Goal: Information Seeking & Learning: Check status

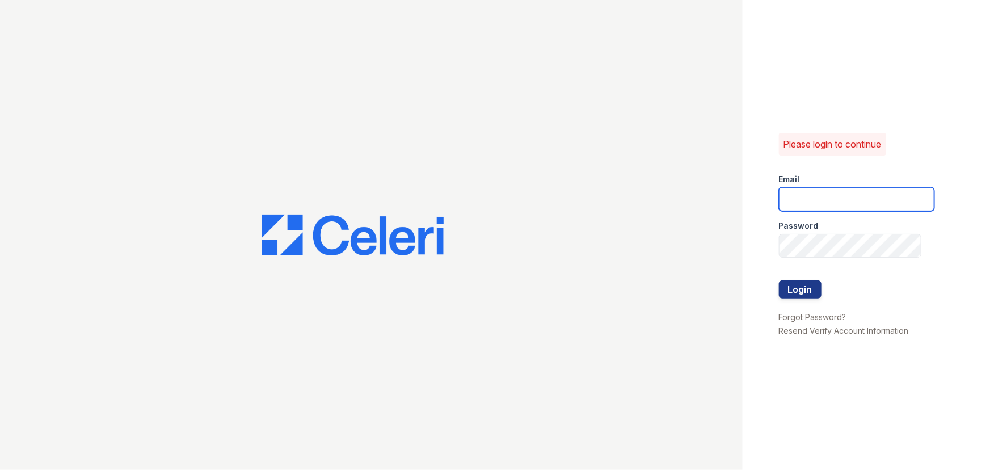
click at [870, 205] on input "email" at bounding box center [857, 199] width 156 height 24
type input "[EMAIL_ADDRESS][DOMAIN_NAME]"
click at [869, 196] on input "[EMAIL_ADDRESS][DOMAIN_NAME]" at bounding box center [857, 199] width 156 height 24
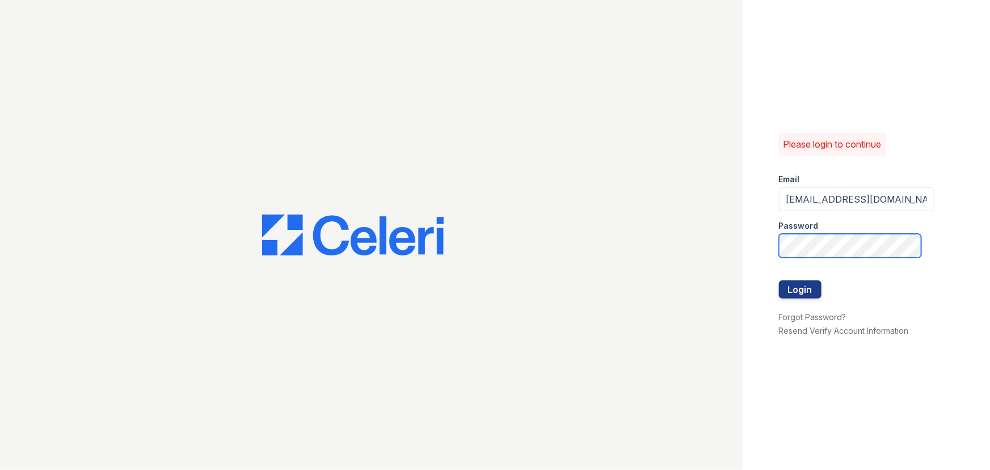
click at [779, 280] on button "Login" at bounding box center [800, 289] width 43 height 18
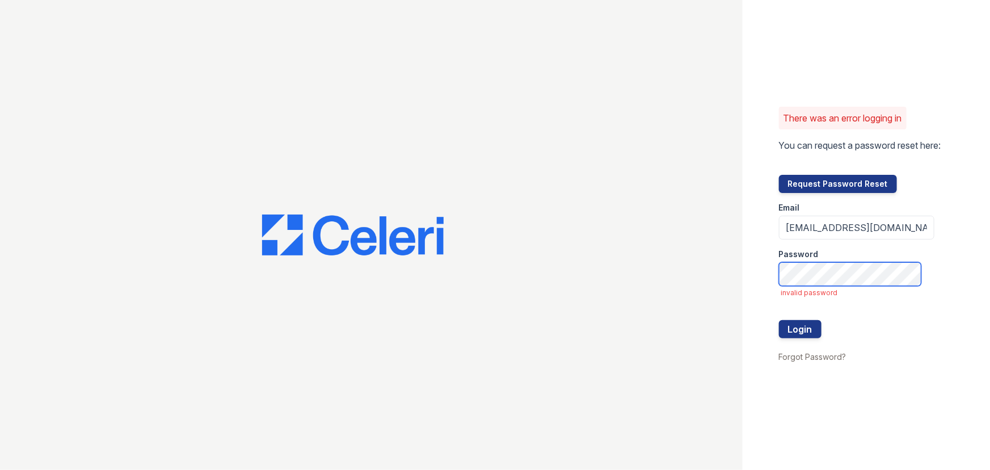
click at [779, 320] on button "Login" at bounding box center [800, 329] width 43 height 18
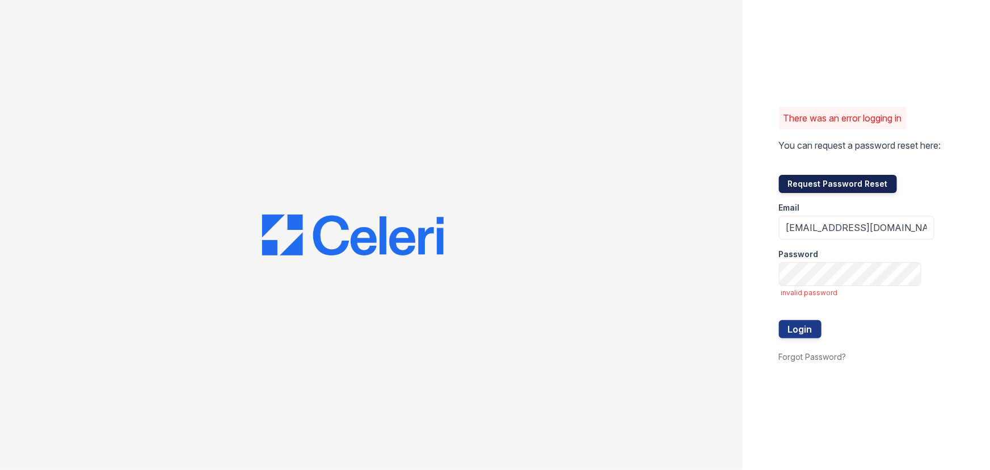
drag, startPoint x: 838, startPoint y: 183, endPoint x: 817, endPoint y: 181, distance: 21.1
click at [838, 183] on button "Request Password Reset" at bounding box center [838, 184] width 118 height 18
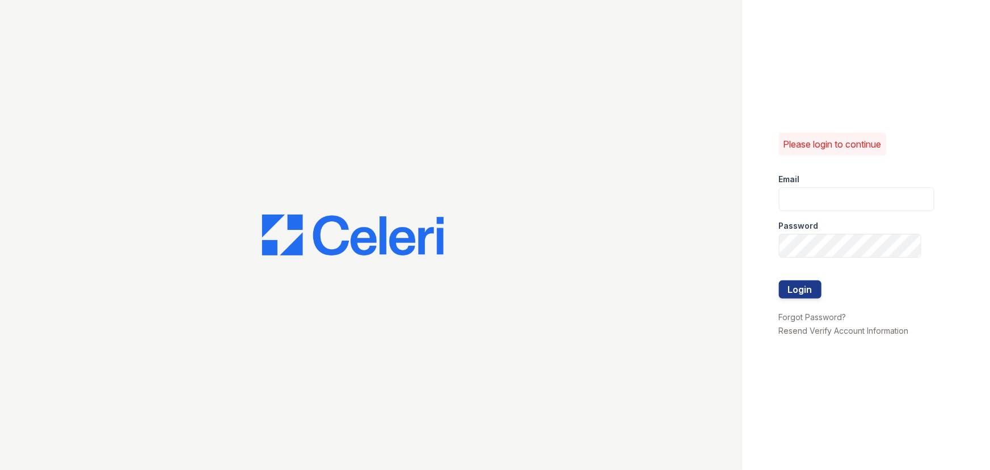
click at [846, 186] on div "Email" at bounding box center [857, 176] width 156 height 23
click at [834, 192] on input "email" at bounding box center [857, 199] width 156 height 24
type input "brixton2@cafmanagement.com"
click at [779, 280] on button "Login" at bounding box center [800, 289] width 43 height 18
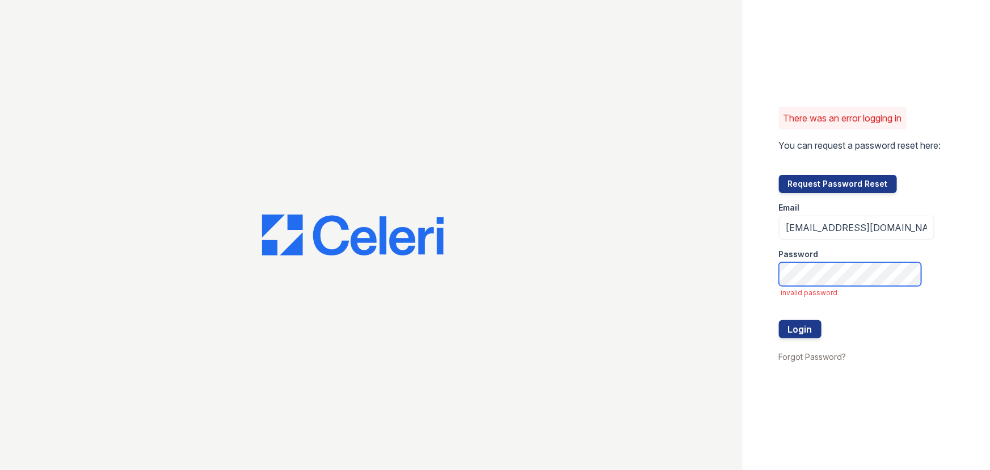
click at [779, 320] on button "Login" at bounding box center [800, 329] width 43 height 18
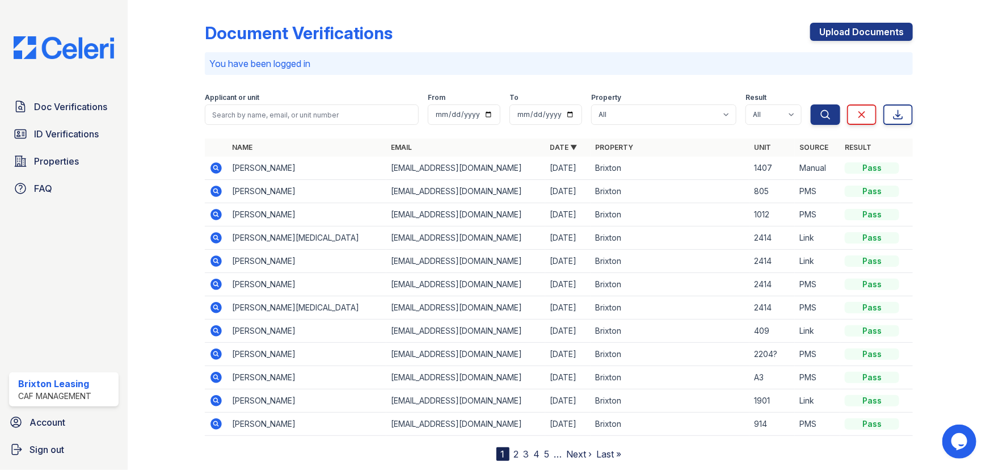
click at [221, 401] on icon at bounding box center [216, 401] width 14 height 14
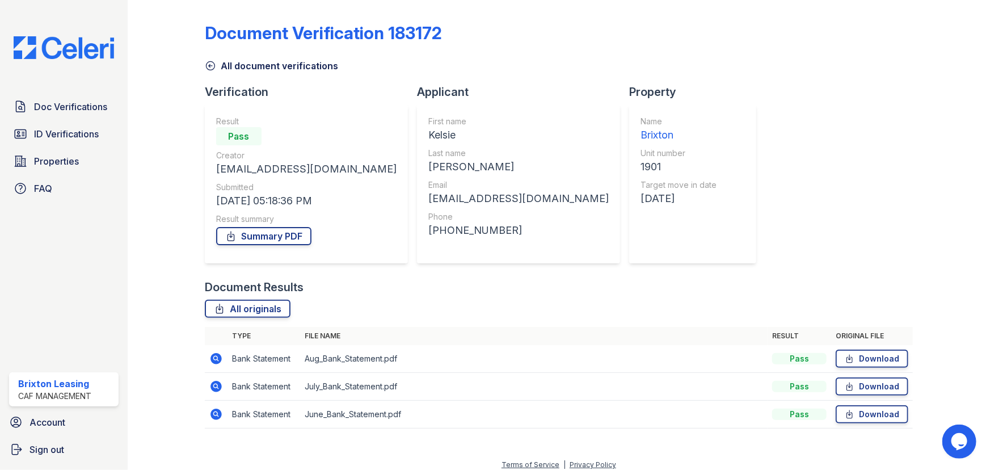
scroll to position [8, 0]
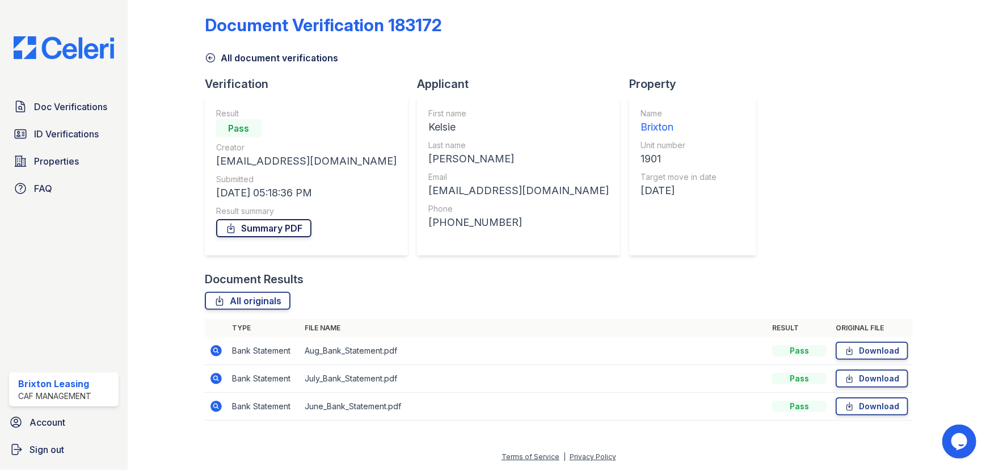
click at [262, 230] on link "Summary PDF" at bounding box center [263, 228] width 95 height 18
click at [292, 237] on div "Summary PDF" at bounding box center [306, 228] width 180 height 23
click at [280, 222] on link "Summary PDF" at bounding box center [263, 228] width 95 height 18
drag, startPoint x: 278, startPoint y: 215, endPoint x: 295, endPoint y: 232, distance: 24.5
click at [278, 215] on div "Result summary" at bounding box center [306, 210] width 180 height 11
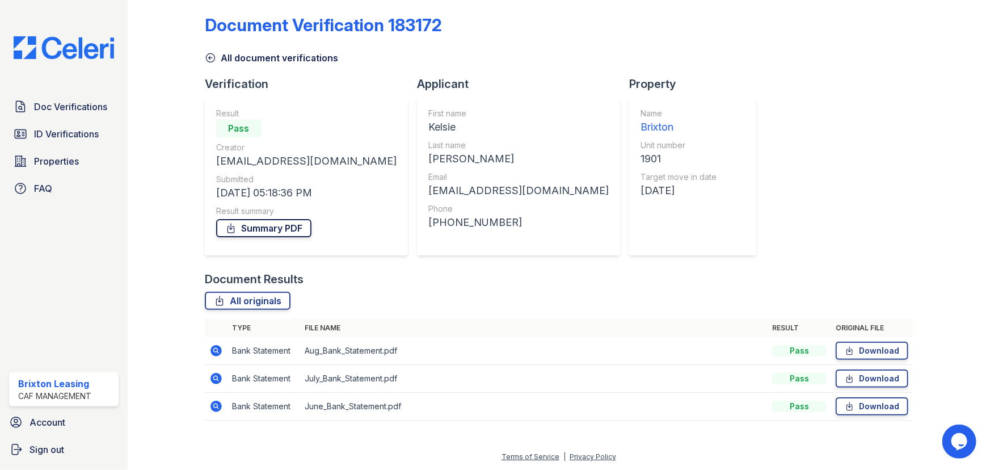
click at [295, 233] on link "Summary PDF" at bounding box center [263, 228] width 95 height 18
click at [48, 111] on span "Doc Verifications" at bounding box center [70, 107] width 73 height 14
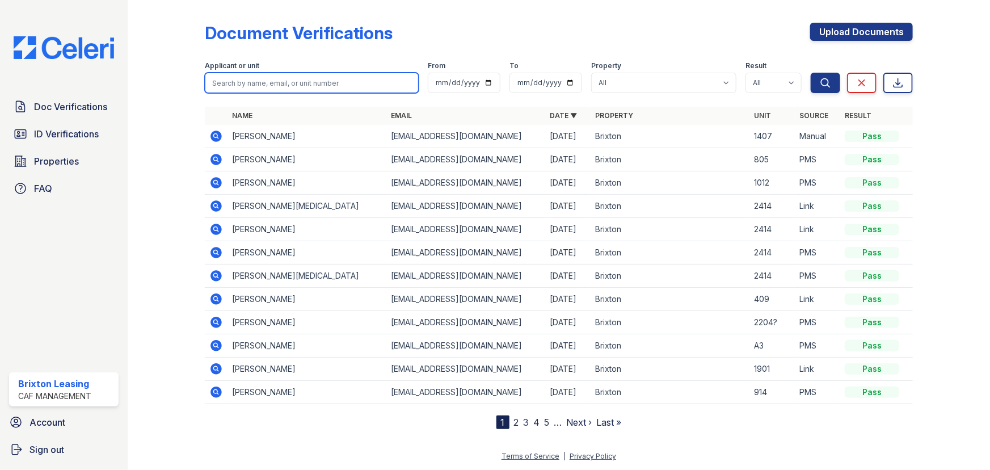
click at [295, 85] on input "search" at bounding box center [312, 83] width 214 height 20
type input "Kristal"
click at [811, 73] on button "Search" at bounding box center [826, 83] width 30 height 20
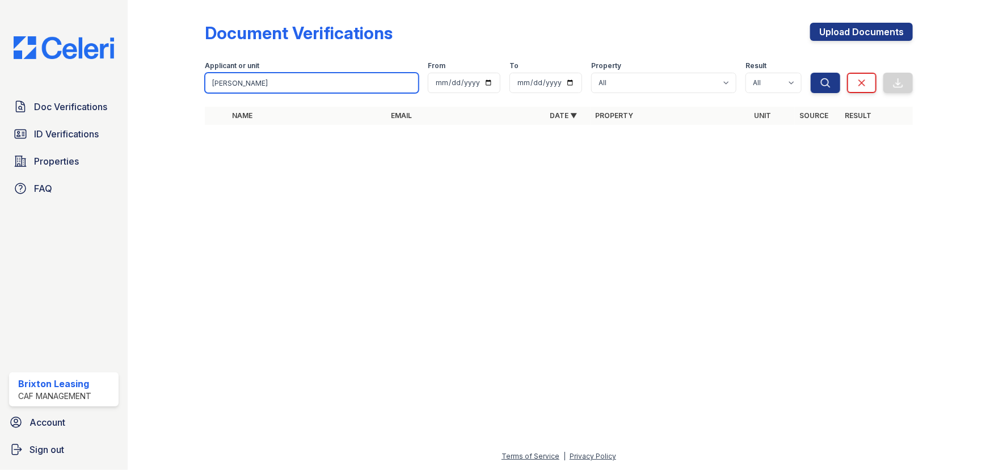
drag, startPoint x: 299, startPoint y: 88, endPoint x: 23, endPoint y: 62, distance: 276.4
click at [24, 62] on div "Doc Verifications ID Verifications Properties FAQ Brixton Leasing CAF Managemen…" at bounding box center [495, 235] width 990 height 470
type input "jason"
click at [811, 73] on button "Search" at bounding box center [826, 83] width 30 height 20
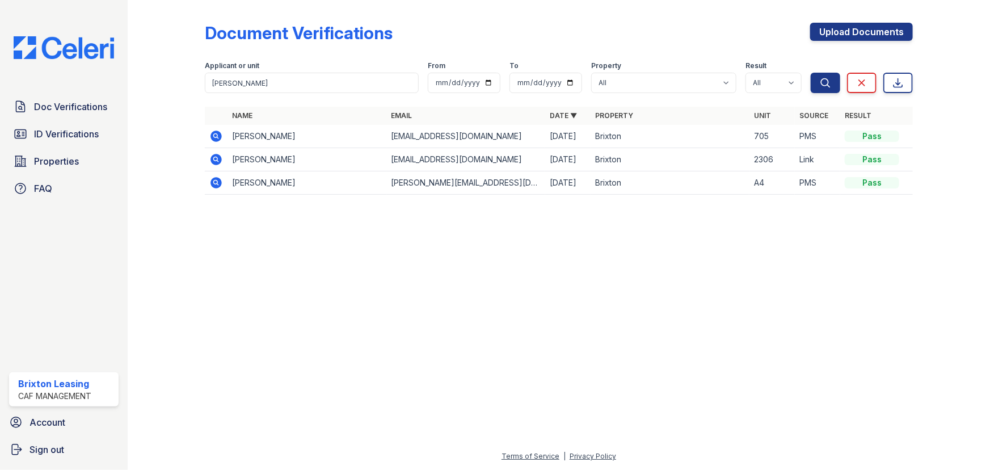
click at [216, 136] on icon at bounding box center [215, 135] width 3 height 3
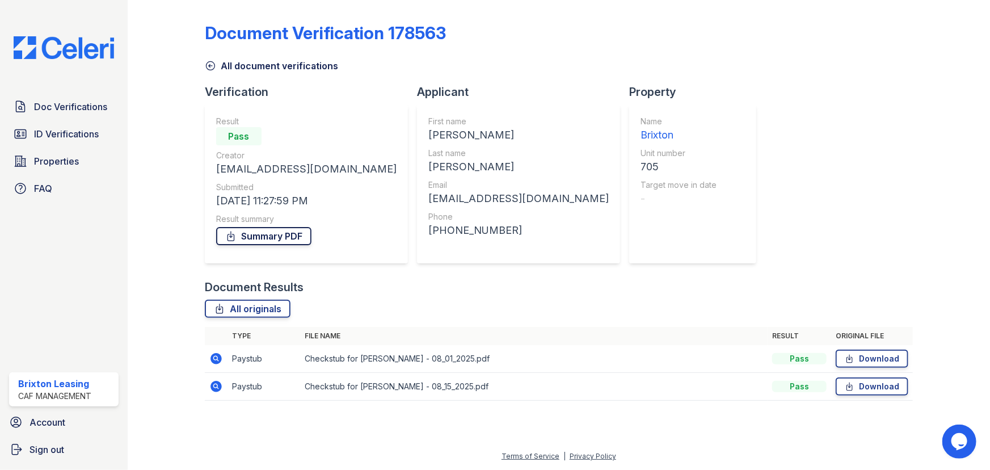
click at [267, 241] on link "Summary PDF" at bounding box center [263, 236] width 95 height 18
click at [45, 119] on div "Doc Verifications ID Verifications Properties FAQ" at bounding box center [64, 147] width 119 height 104
click at [49, 112] on span "Doc Verifications" at bounding box center [70, 107] width 73 height 14
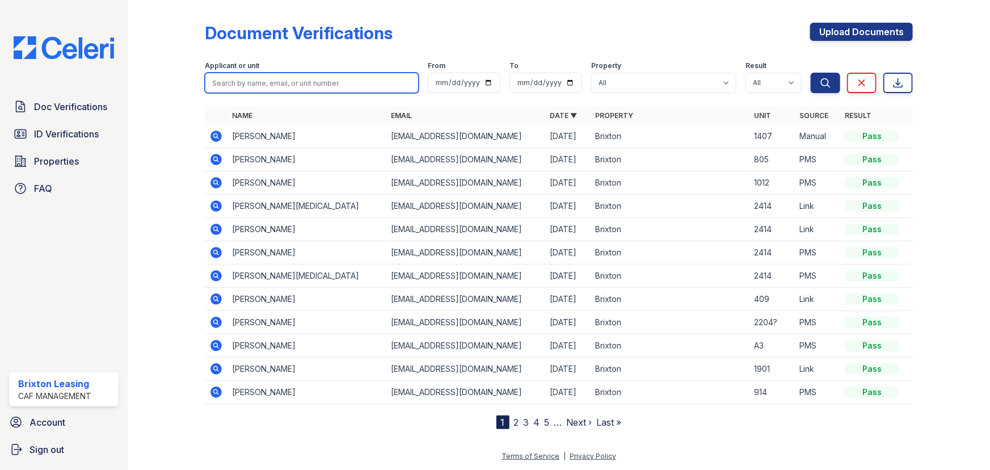
click at [300, 78] on input "search" at bounding box center [312, 83] width 214 height 20
type input "destiny"
click at [811, 73] on button "Search" at bounding box center [826, 83] width 30 height 20
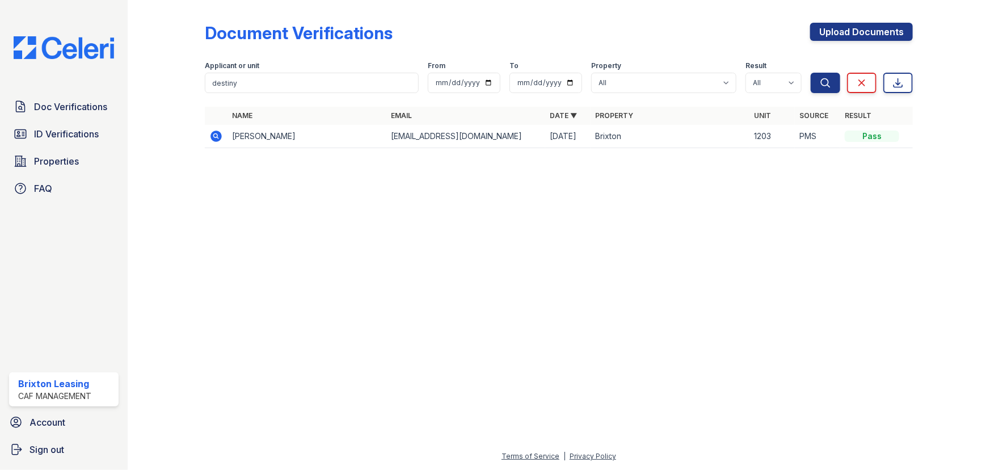
click at [98, 147] on div "Doc Verifications ID Verifications Properties FAQ" at bounding box center [64, 147] width 119 height 104
click at [95, 143] on link "ID Verifications" at bounding box center [64, 134] width 110 height 23
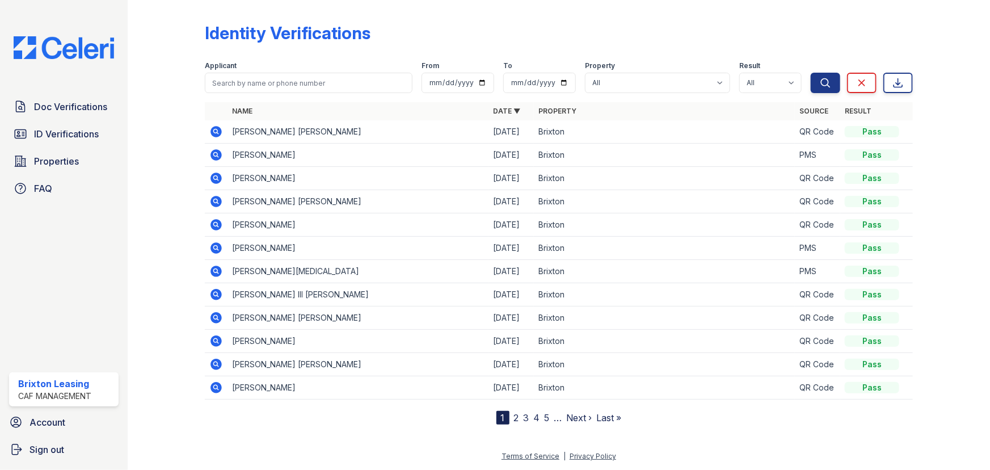
click at [212, 152] on icon at bounding box center [216, 154] width 11 height 11
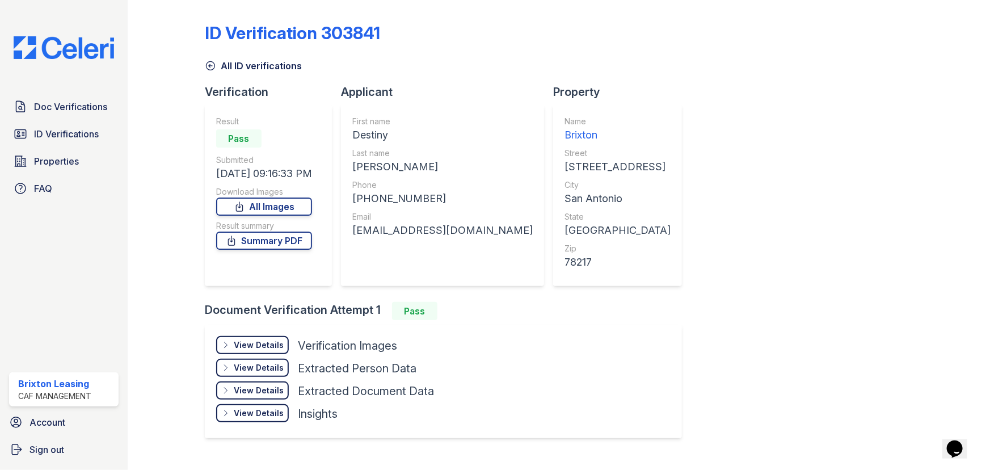
click at [266, 337] on div "View Details Details" at bounding box center [252, 345] width 73 height 18
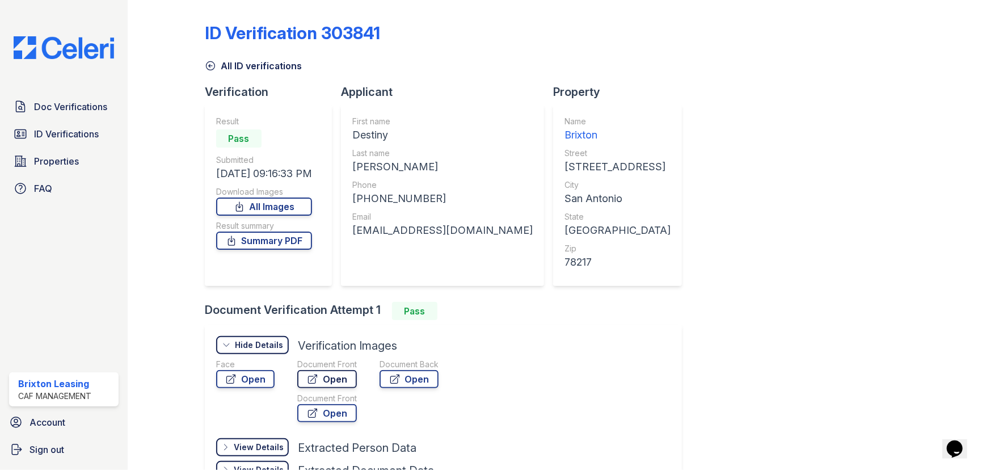
click at [323, 375] on link "Open" at bounding box center [327, 379] width 60 height 18
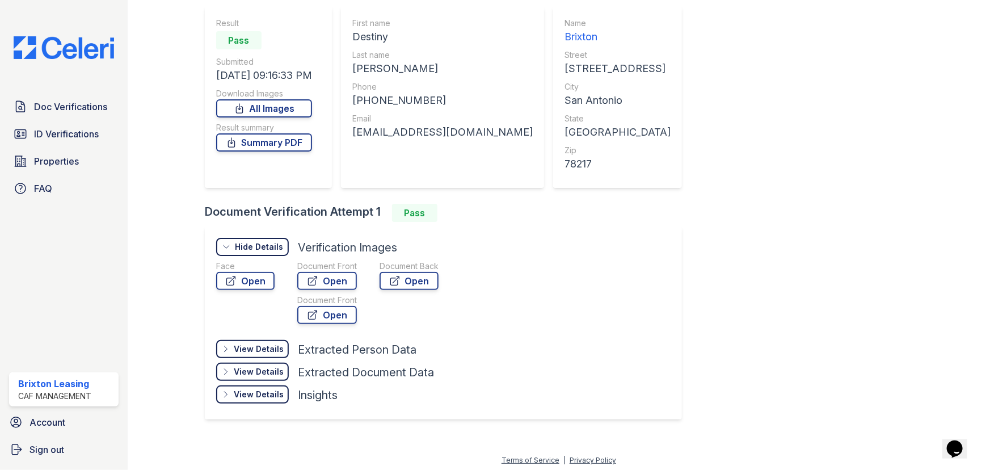
scroll to position [101, 0]
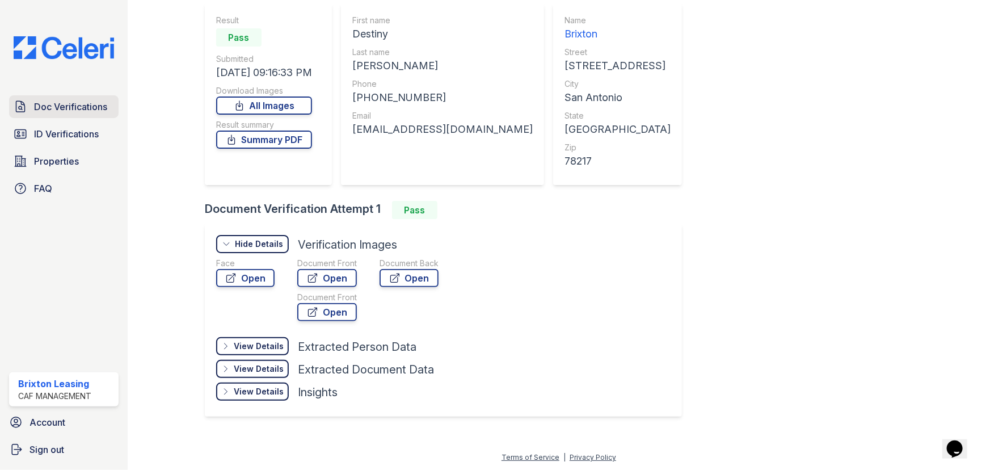
click at [55, 117] on link "Doc Verifications" at bounding box center [64, 106] width 110 height 23
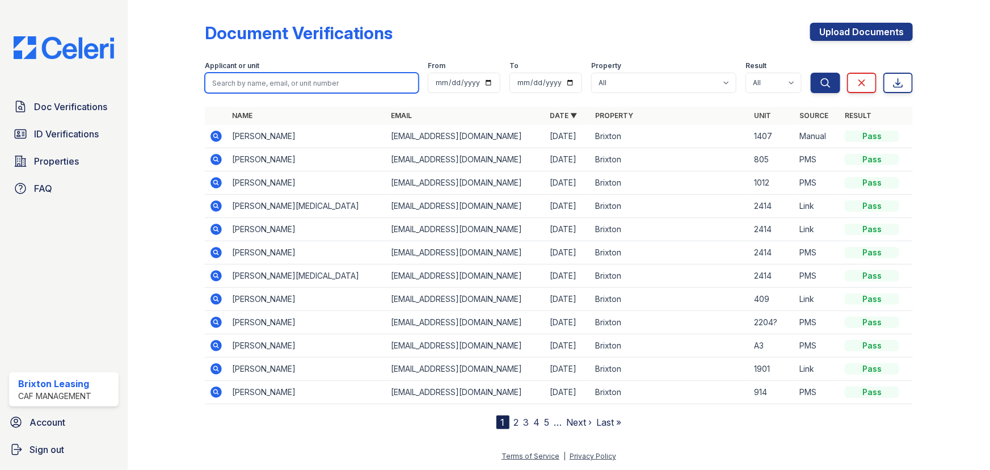
click at [253, 77] on input "search" at bounding box center [312, 83] width 214 height 20
type input "Jaxten"
click at [811, 73] on button "Search" at bounding box center [826, 83] width 30 height 20
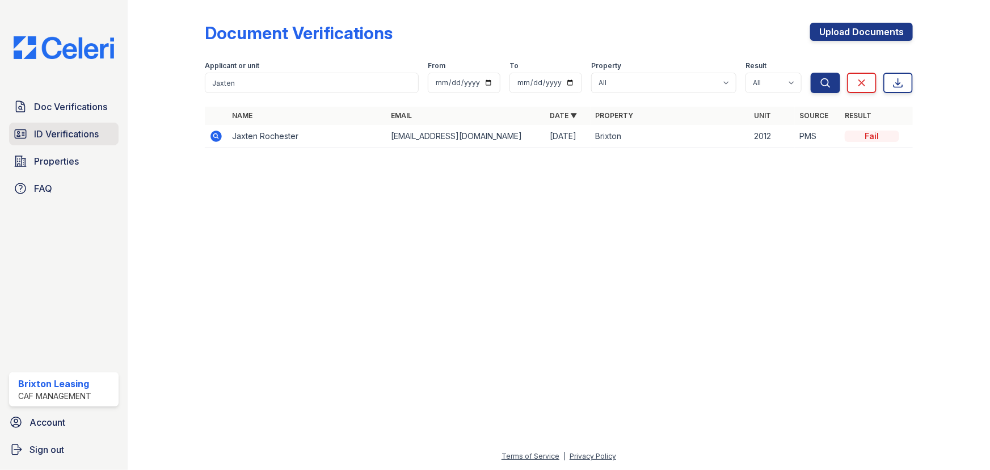
click at [54, 144] on link "ID Verifications" at bounding box center [64, 134] width 110 height 23
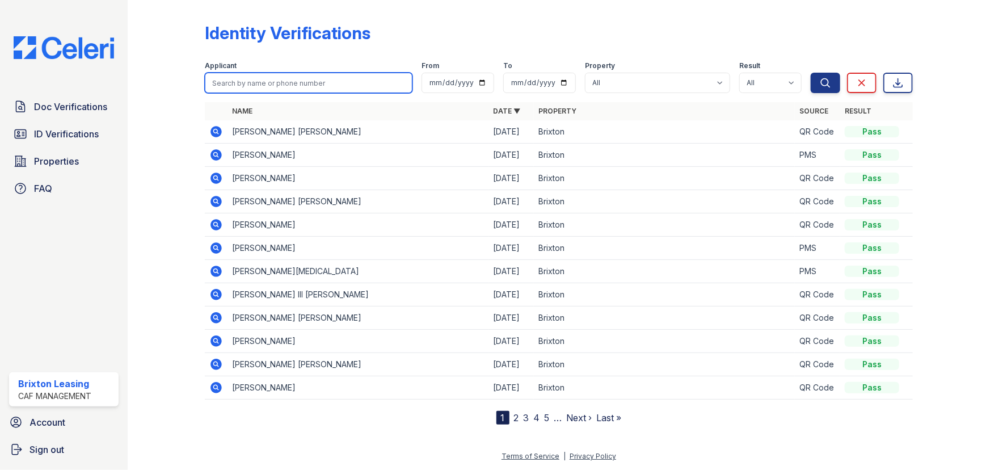
click at [302, 79] on input "search" at bounding box center [309, 83] width 208 height 20
type input "jaxten"
click at [811, 73] on button "Search" at bounding box center [826, 83] width 30 height 20
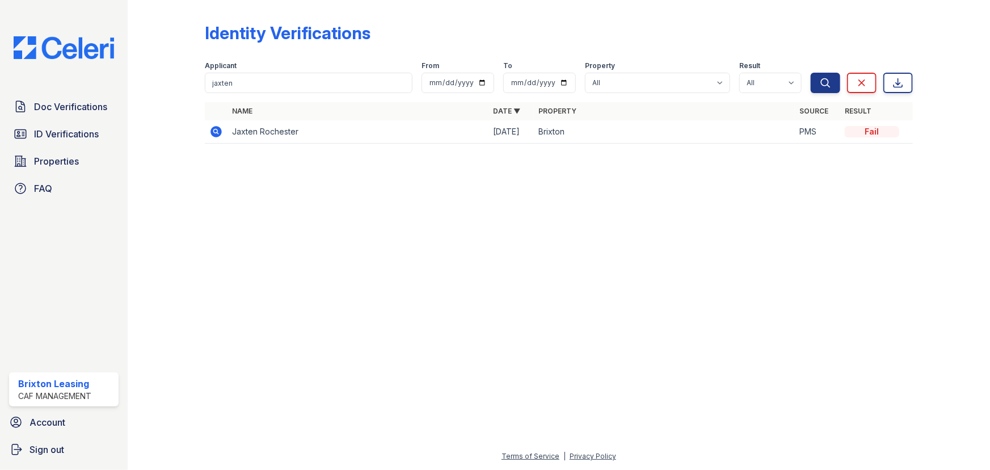
click at [220, 133] on icon at bounding box center [216, 131] width 11 height 11
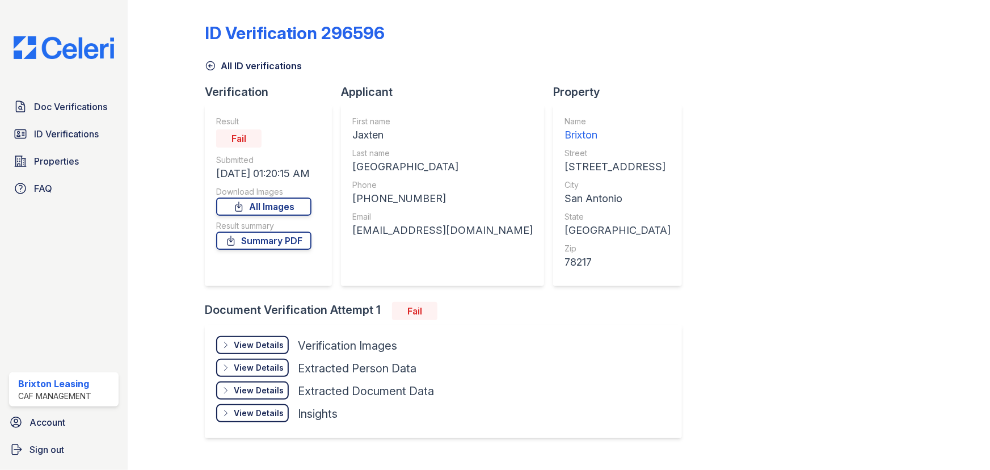
click at [250, 335] on div "View Details Details Hide Details Details Verification Images Face Open Documen…" at bounding box center [443, 382] width 477 height 114
click at [266, 343] on div "View Details" at bounding box center [259, 344] width 50 height 11
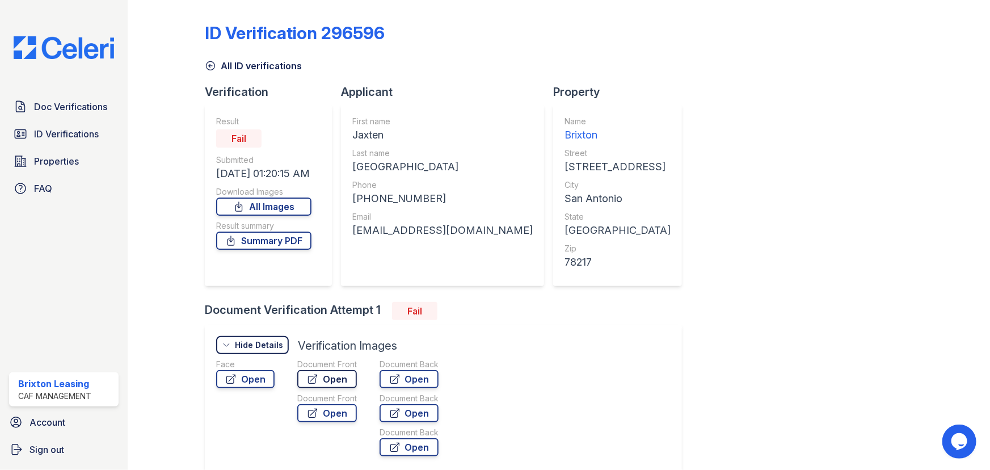
click at [316, 376] on icon at bounding box center [313, 379] width 9 height 9
